Goal: Transaction & Acquisition: Purchase product/service

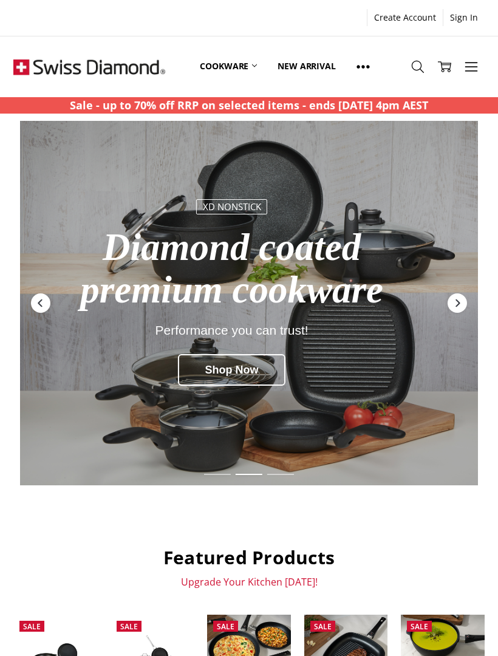
click at [244, 63] on link "Cookware" at bounding box center [228, 66] width 78 height 54
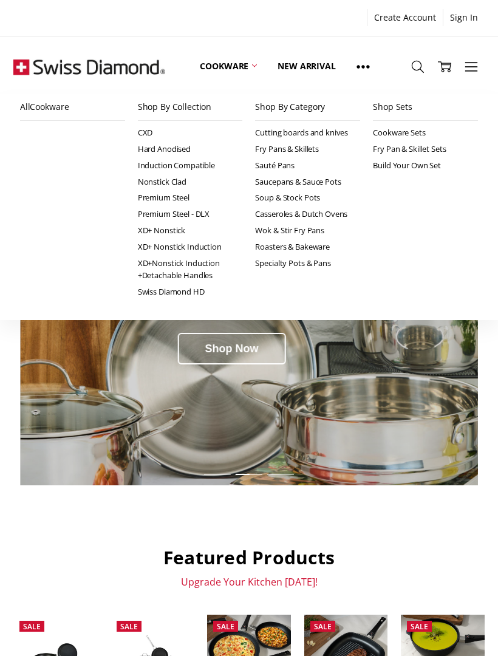
click at [304, 152] on link "Fry Pans & Skillets" at bounding box center [307, 149] width 105 height 16
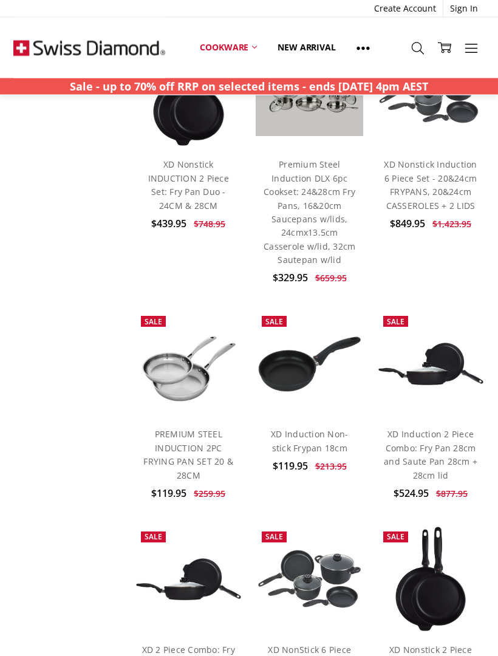
scroll to position [1255, 0]
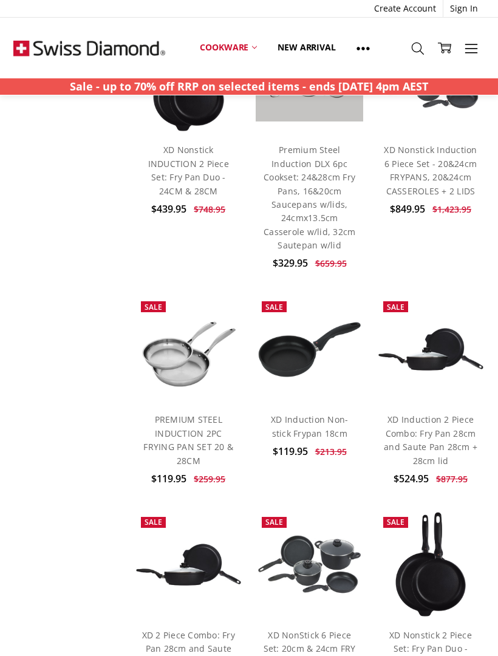
click at [313, 414] on link "XD Induction Non-stick Frypan 18cm" at bounding box center [309, 426] width 77 height 25
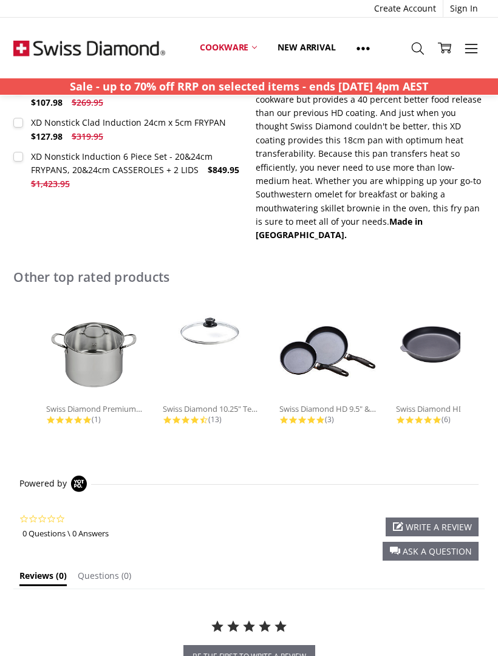
scroll to position [602, 0]
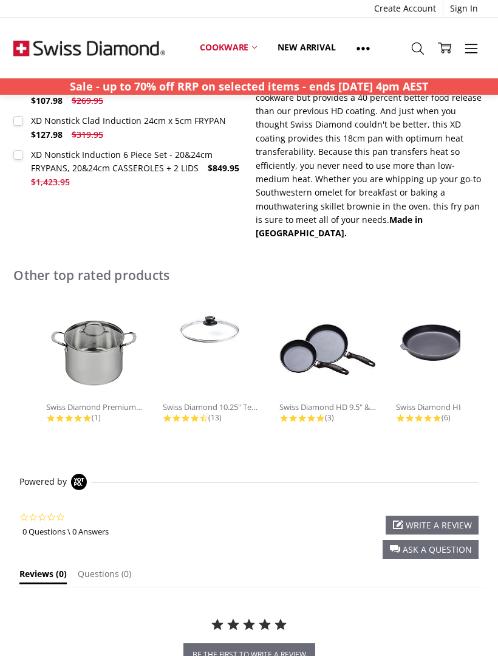
click at [339, 361] on img at bounding box center [327, 349] width 97 height 97
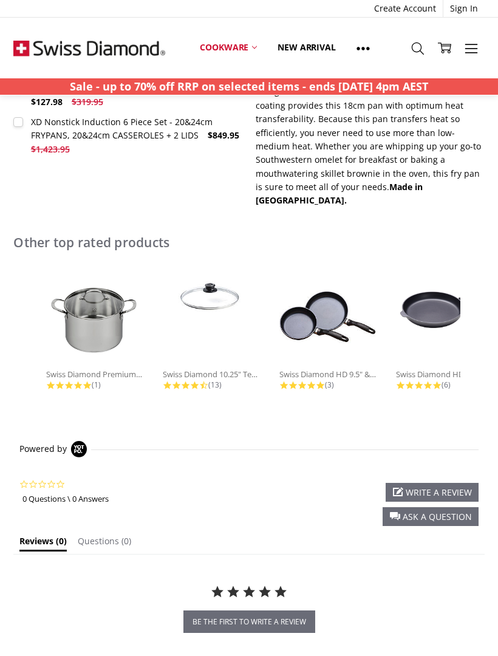
scroll to position [636, 0]
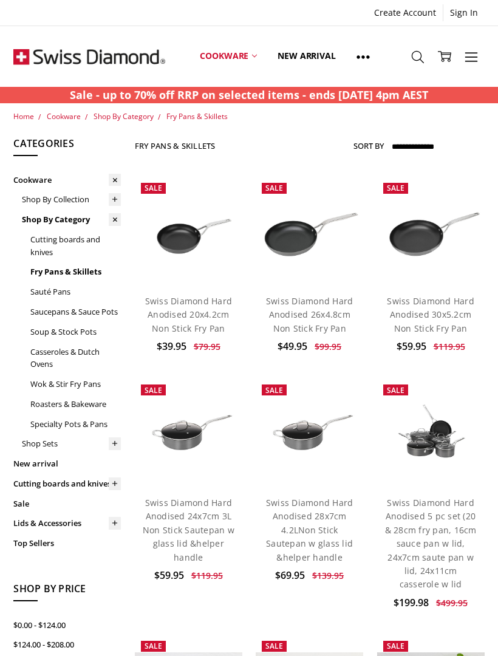
click at [64, 289] on link "Sauté Pans" at bounding box center [75, 292] width 90 height 20
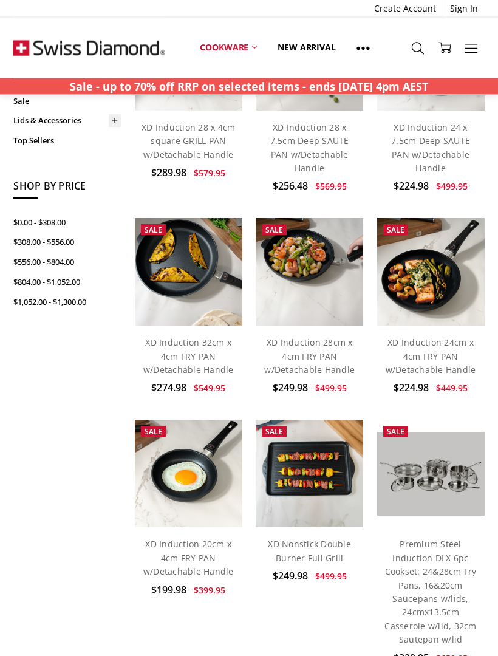
scroll to position [403, 0]
